Goal: Task Accomplishment & Management: Use online tool/utility

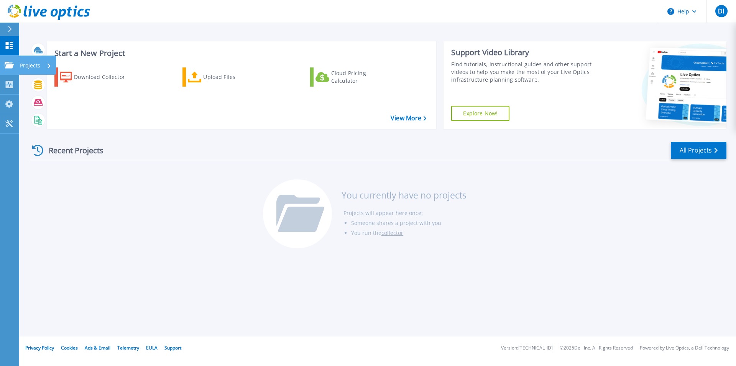
click at [27, 66] on p "Projects" at bounding box center [30, 66] width 20 height 20
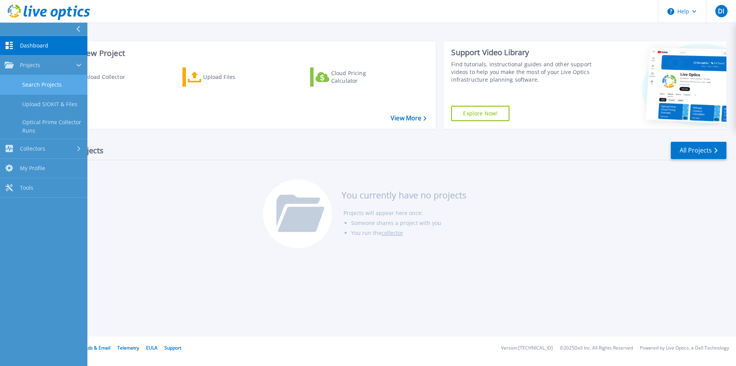
click at [49, 84] on link "Search Projects" at bounding box center [43, 85] width 87 height 20
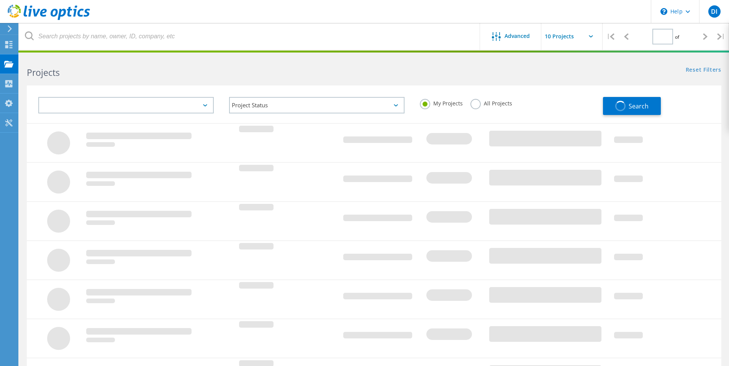
type input "1"
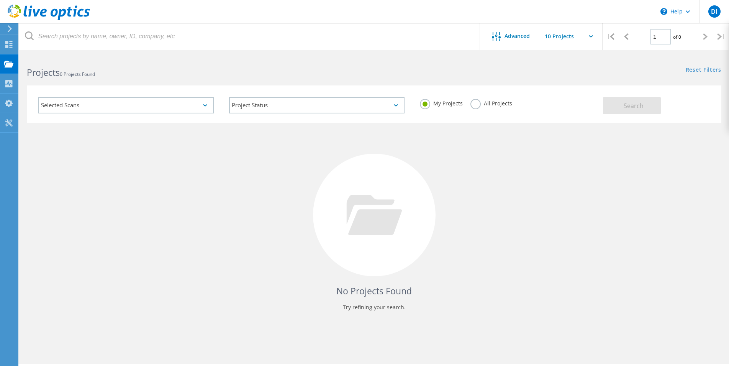
click at [479, 106] on label "All Projects" at bounding box center [492, 102] width 42 height 7
click at [0, 0] on input "All Projects" at bounding box center [0, 0] width 0 height 0
click at [612, 107] on button "Search" at bounding box center [632, 105] width 58 height 17
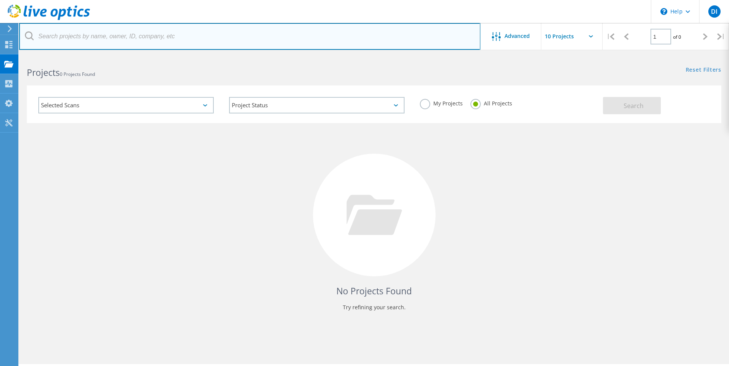
click at [84, 32] on input "text" at bounding box center [249, 36] width 461 height 27
type input "derse"
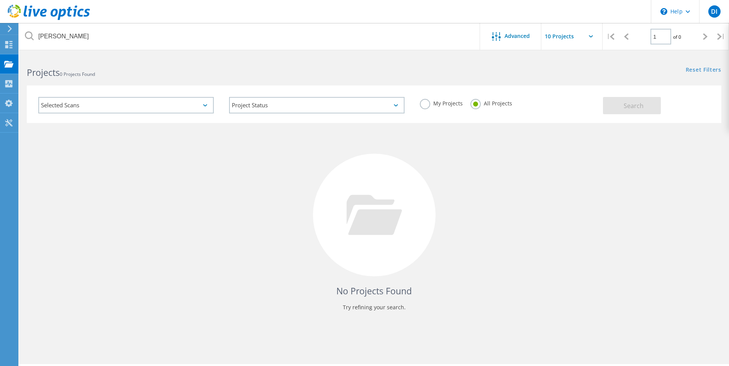
click at [574, 41] on input "text" at bounding box center [579, 36] width 77 height 27
click at [567, 92] on div "Show 40 Projects" at bounding box center [580, 94] width 76 height 13
type input "Show 40 Projects"
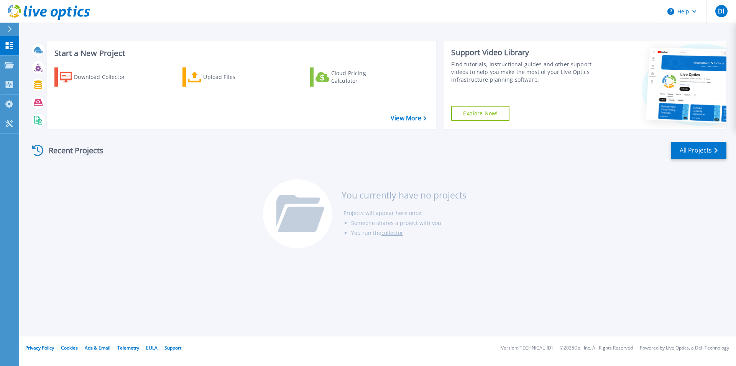
click at [348, 208] on li "Projects will appear here once:" at bounding box center [404, 213] width 123 height 10
click at [392, 236] on link "collector" at bounding box center [392, 232] width 22 height 7
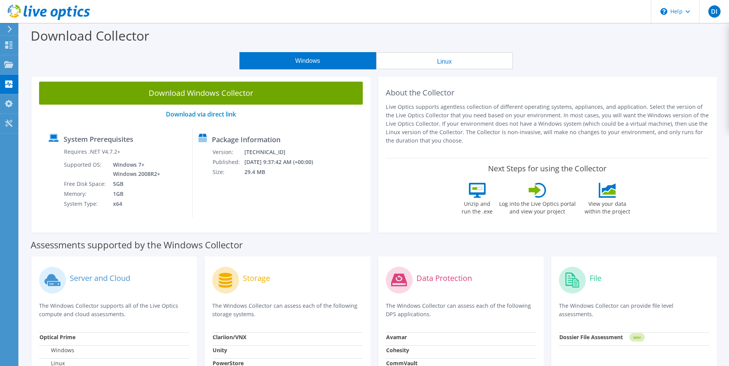
click at [541, 191] on icon at bounding box center [538, 190] width 18 height 15
click at [206, 114] on link "Download via direct link" at bounding box center [201, 114] width 70 height 8
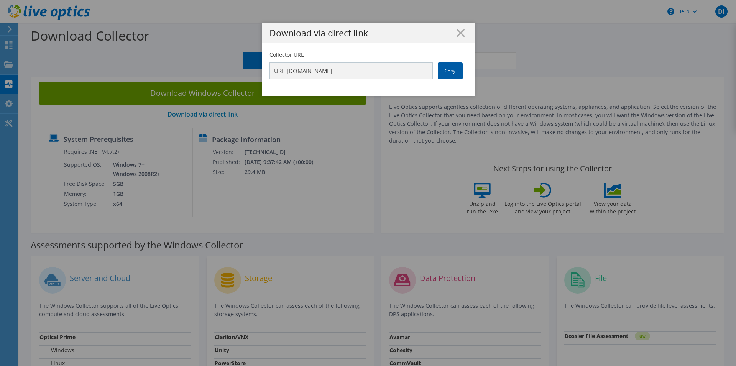
click at [456, 69] on link "Copy" at bounding box center [450, 70] width 25 height 17
click at [223, 93] on div "Download via direct link Collector URL https://app.liveoptics.com/collector/dir…" at bounding box center [368, 183] width 736 height 320
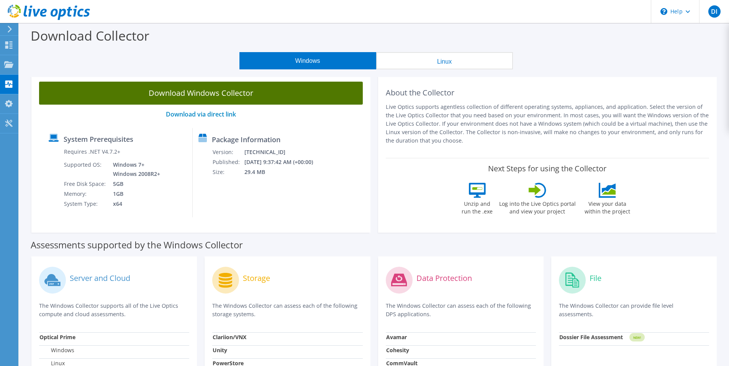
click at [225, 91] on link "Download Windows Collector" at bounding box center [201, 93] width 324 height 23
